Goal: Check status: Check status

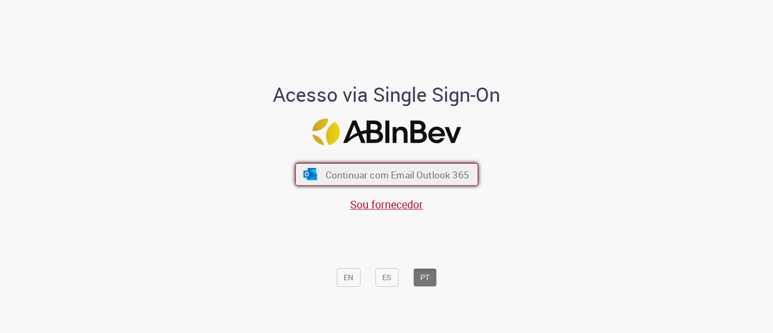
click at [416, 183] on button "Continuar com Email Outlook 365" at bounding box center [386, 174] width 183 height 23
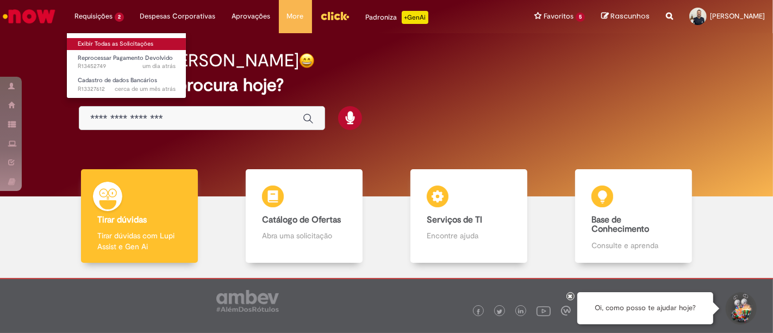
click at [104, 44] on link "Exibir Todas as Solicitações" at bounding box center [127, 44] width 120 height 12
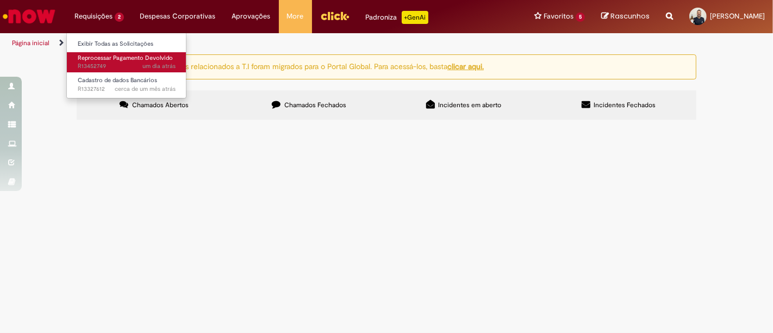
click at [119, 64] on span "um dia atrás um dia atrás R13452749" at bounding box center [127, 66] width 98 height 9
click at [116, 61] on link "Reprocessar Pagamento Devolvido um dia atrás um dia atrás R13452749" at bounding box center [127, 62] width 120 height 20
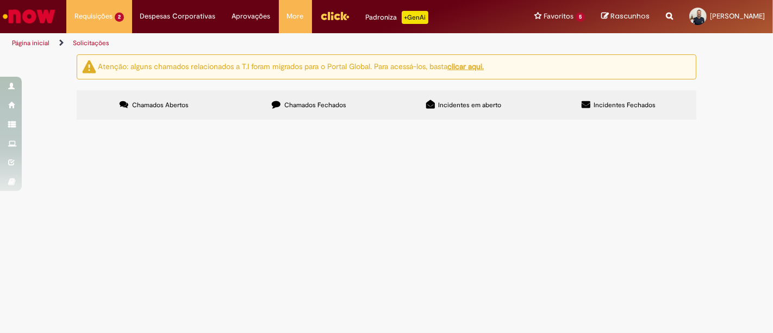
click at [0, 0] on span "Reprocessar Pagamento Devolvido" at bounding box center [0, 0] width 0 height 0
click at [0, 0] on td "Reprocessar Pagamento Devolvido" at bounding box center [0, 0] width 0 height 0
